Goal: Browse casually

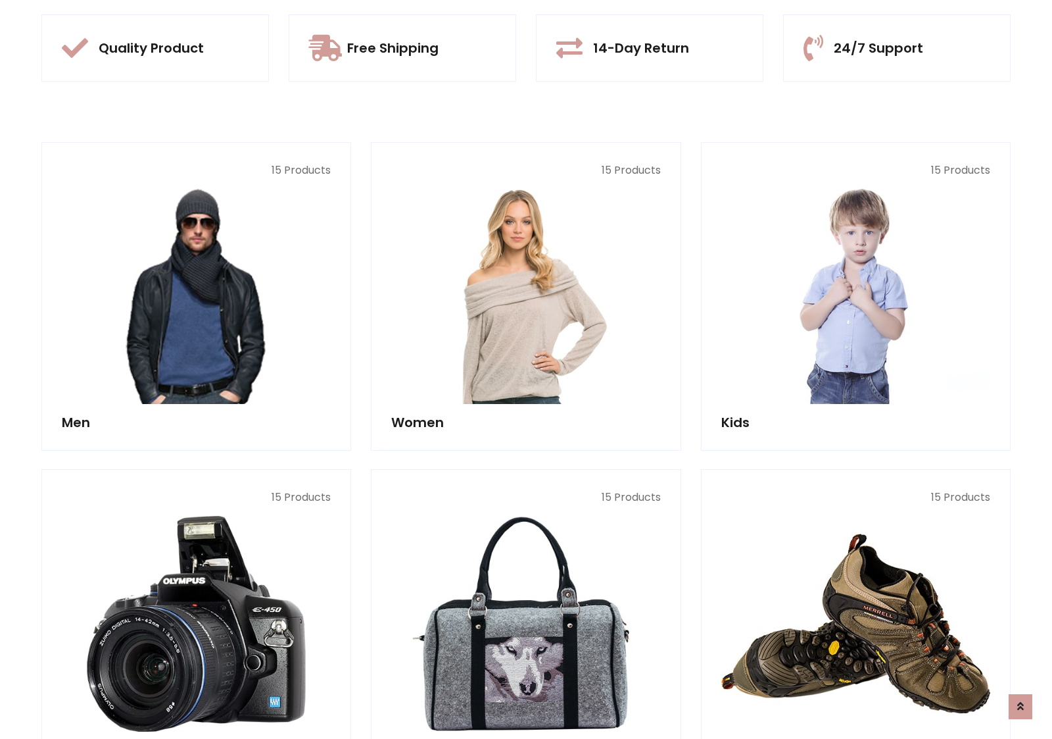
scroll to position [1238, 0]
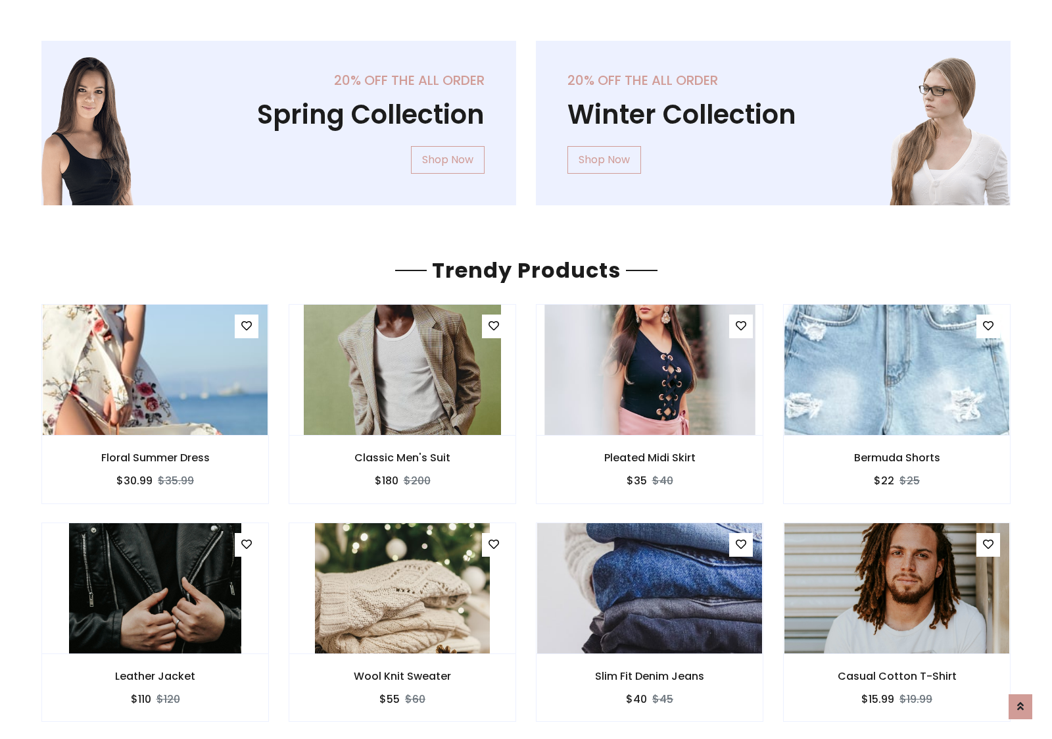
click at [650, 369] on img at bounding box center [650, 370] width 210 height 316
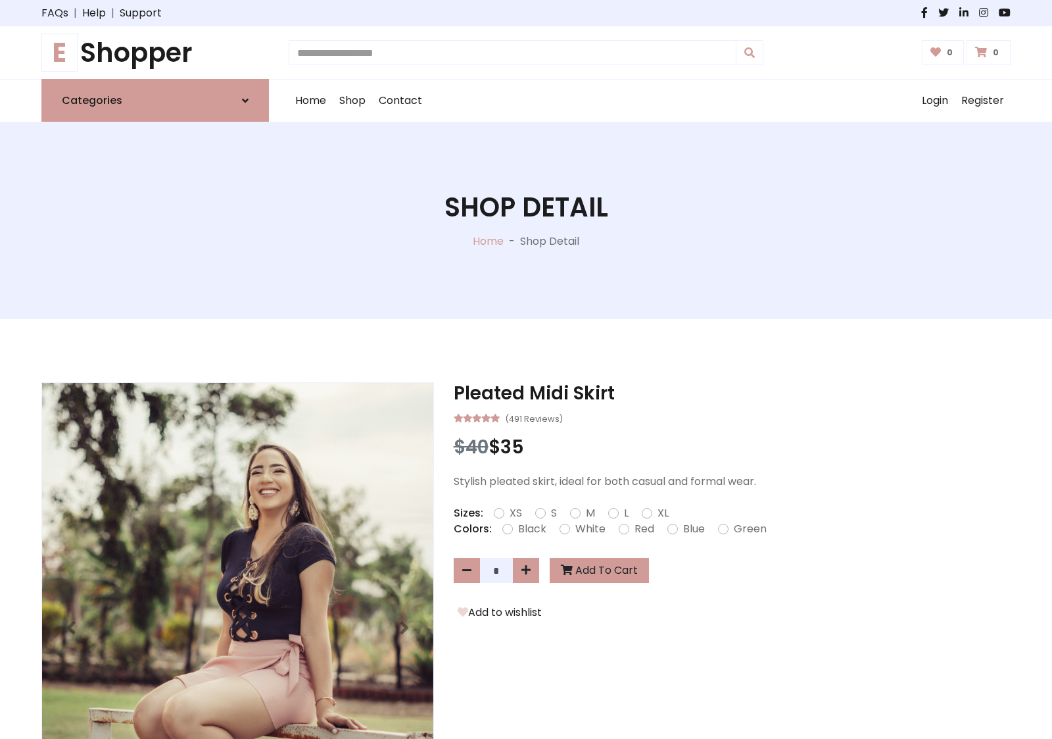
click at [155, 53] on h1 "E Shopper" at bounding box center [155, 53] width 228 height 32
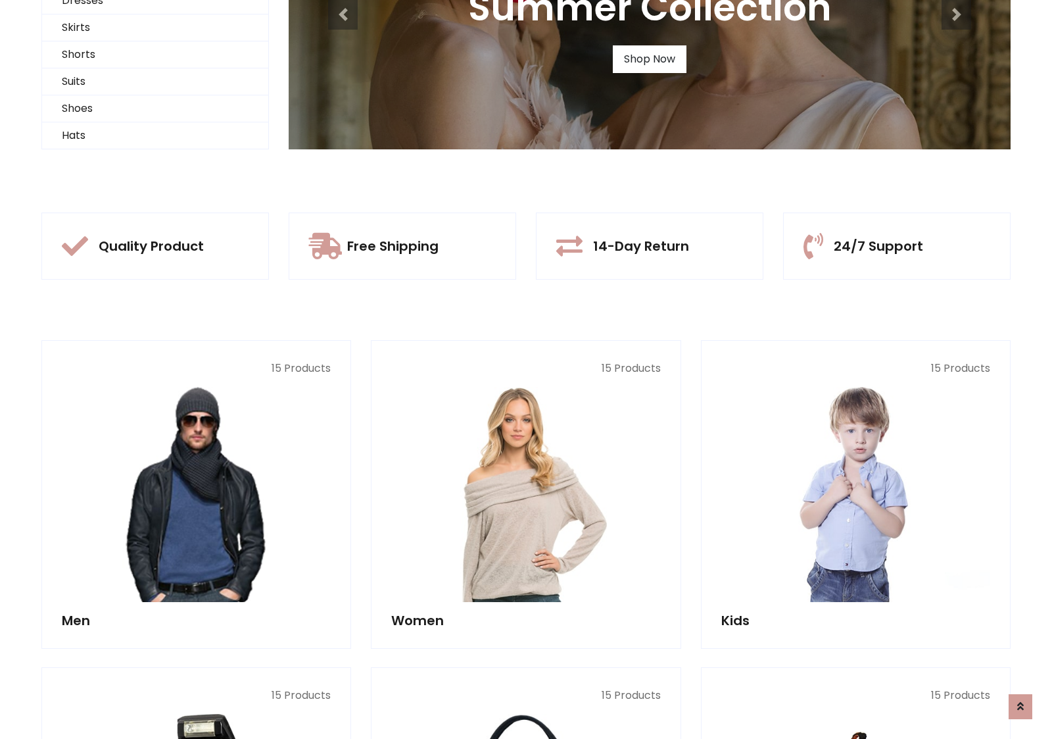
scroll to position [127, 0]
